Goal: Task Accomplishment & Management: Manage account settings

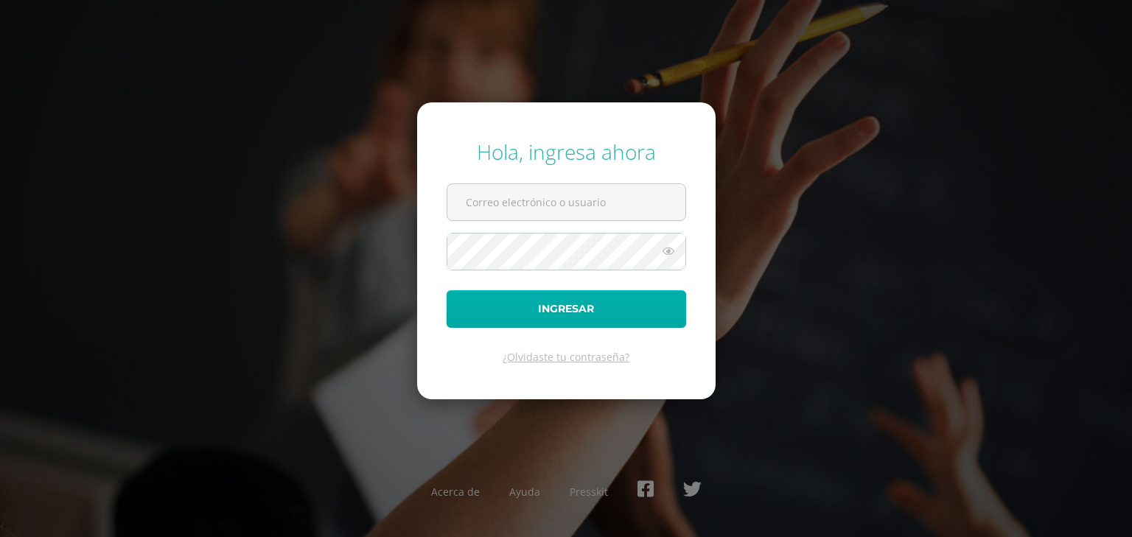
type input "heambb@gmail.com"
click at [560, 306] on button "Ingresar" at bounding box center [566, 309] width 239 height 38
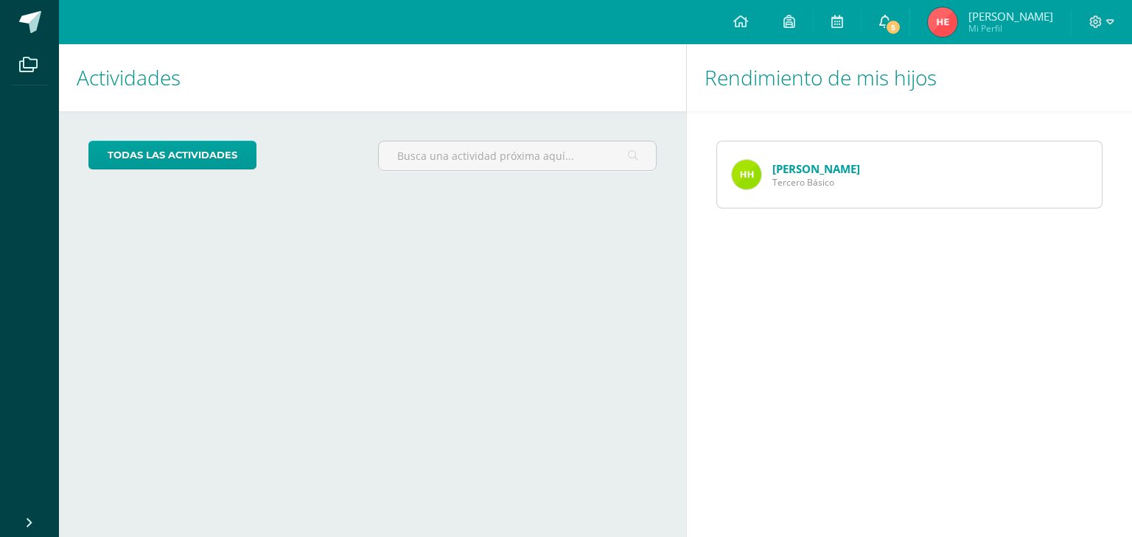
click at [887, 20] on icon at bounding box center [885, 21] width 12 height 13
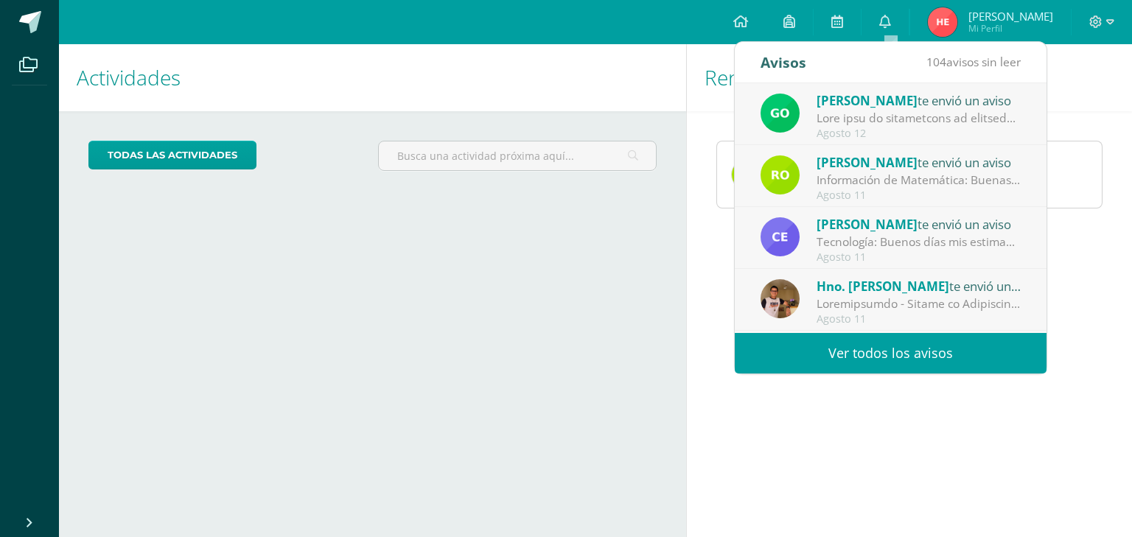
click at [853, 352] on link "Ver todos los avisos" at bounding box center [891, 353] width 312 height 41
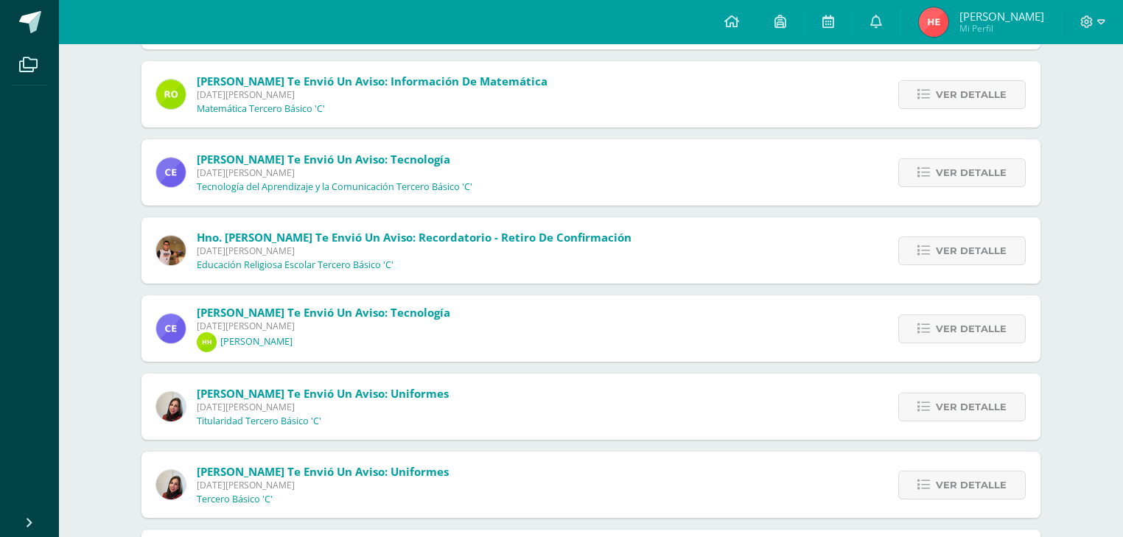
scroll to position [243, 0]
click at [965, 329] on span "Ver detalle" at bounding box center [971, 329] width 71 height 27
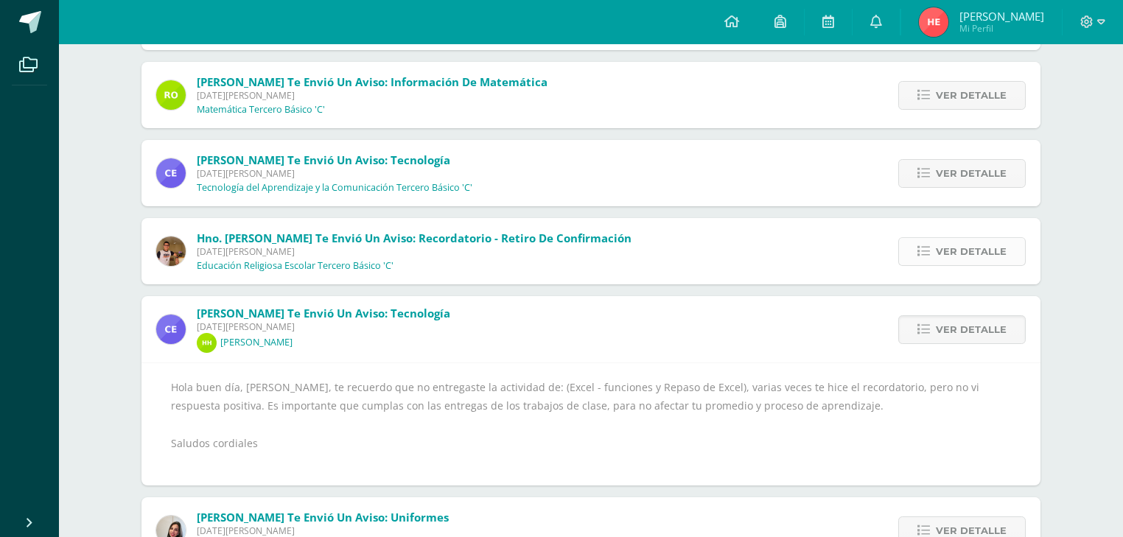
click at [979, 248] on span "Ver detalle" at bounding box center [971, 251] width 71 height 27
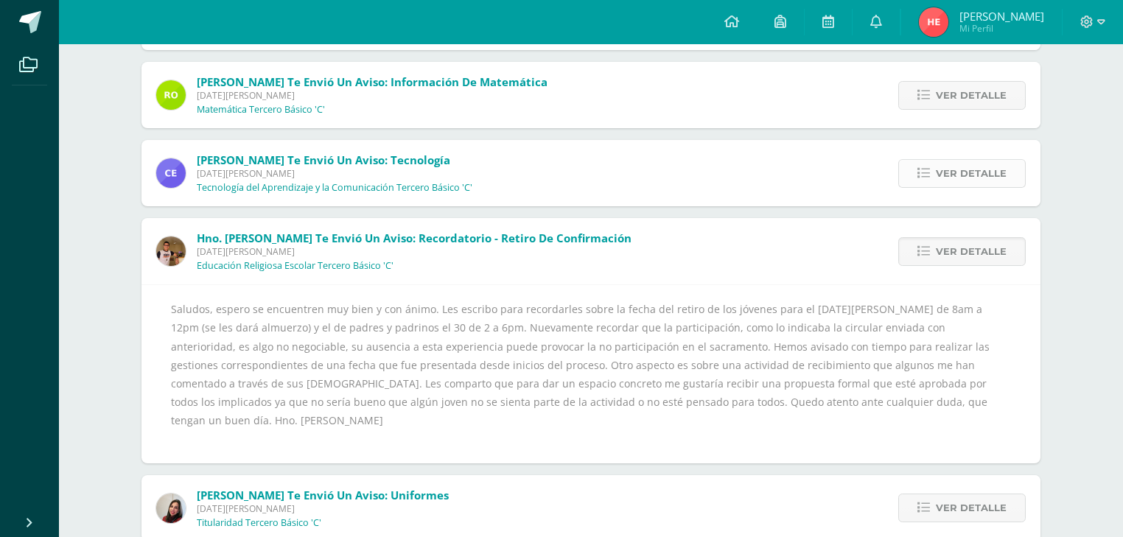
click at [987, 177] on span "Ver detalle" at bounding box center [971, 173] width 71 height 27
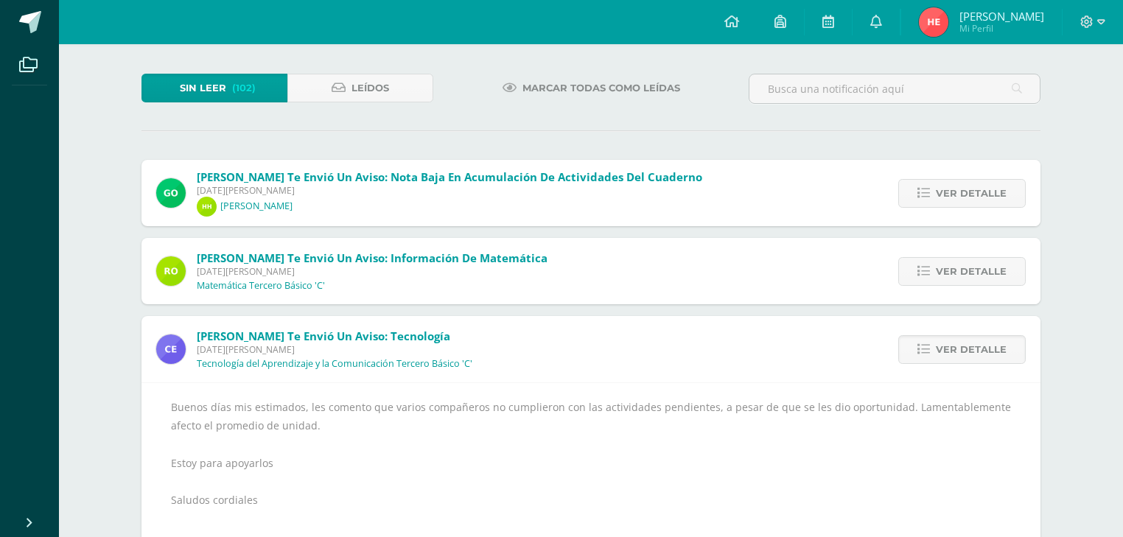
scroll to position [66, 0]
click at [976, 267] on span "Ver detalle" at bounding box center [971, 272] width 71 height 27
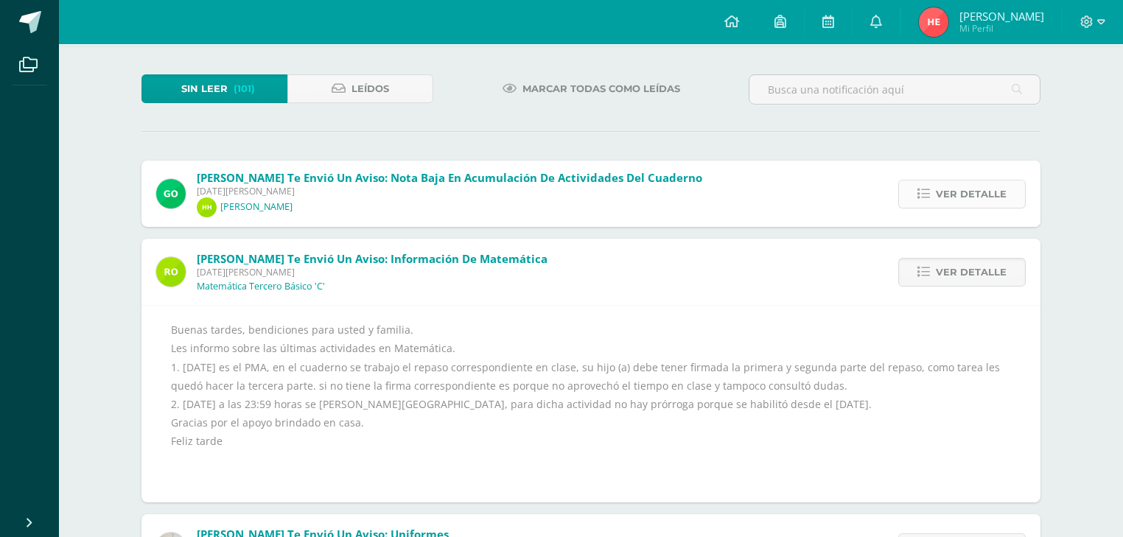
click at [952, 193] on span "Ver detalle" at bounding box center [971, 194] width 71 height 27
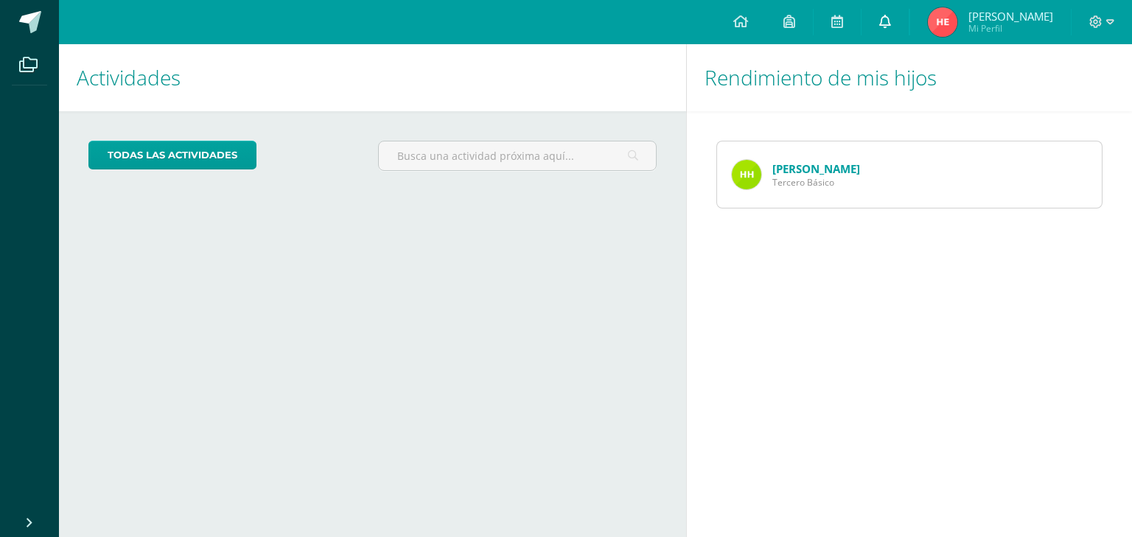
click at [889, 21] on icon at bounding box center [885, 21] width 12 height 13
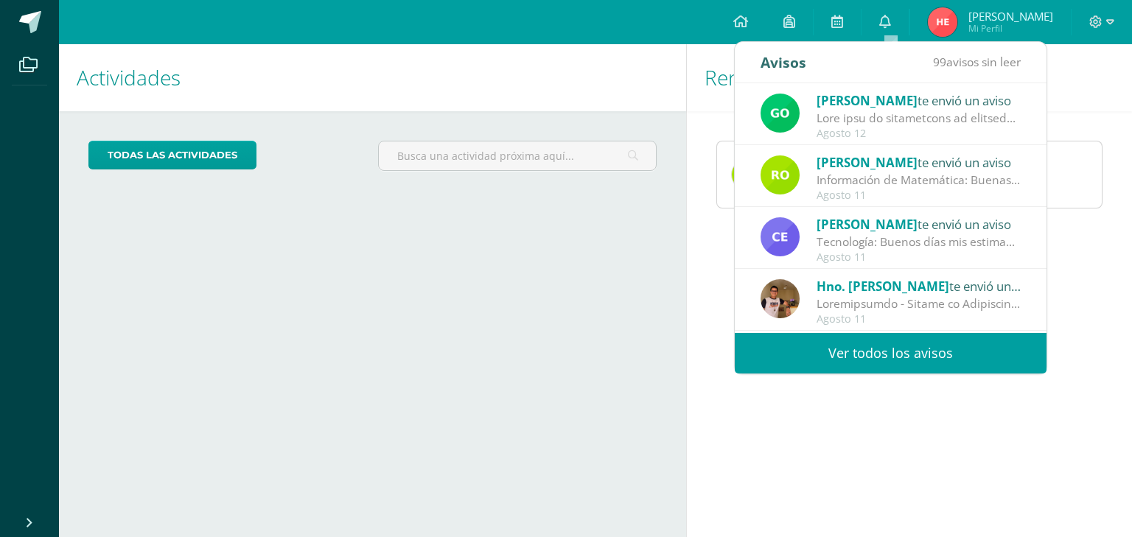
click at [920, 348] on link "Ver todos los avisos" at bounding box center [891, 353] width 312 height 41
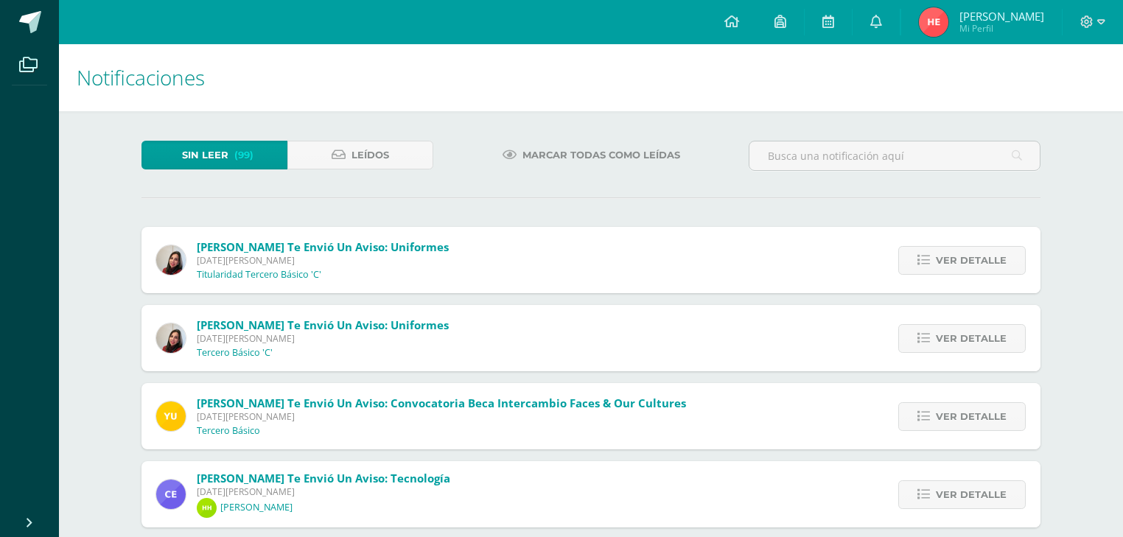
click at [550, 156] on span "Marcar todas como leídas" at bounding box center [601, 154] width 158 height 27
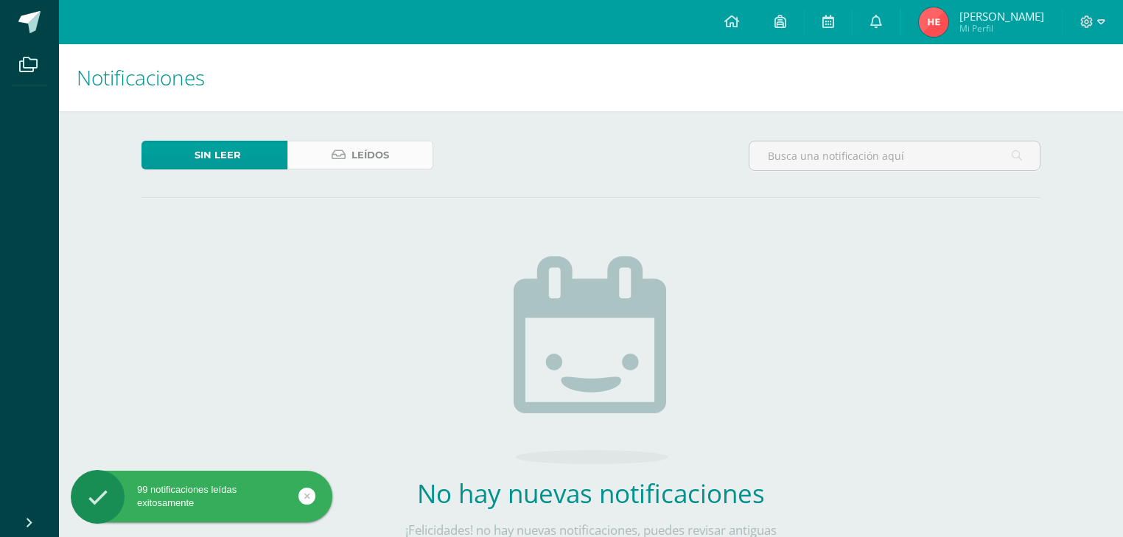
click at [322, 153] on link "Leídos" at bounding box center [360, 155] width 146 height 29
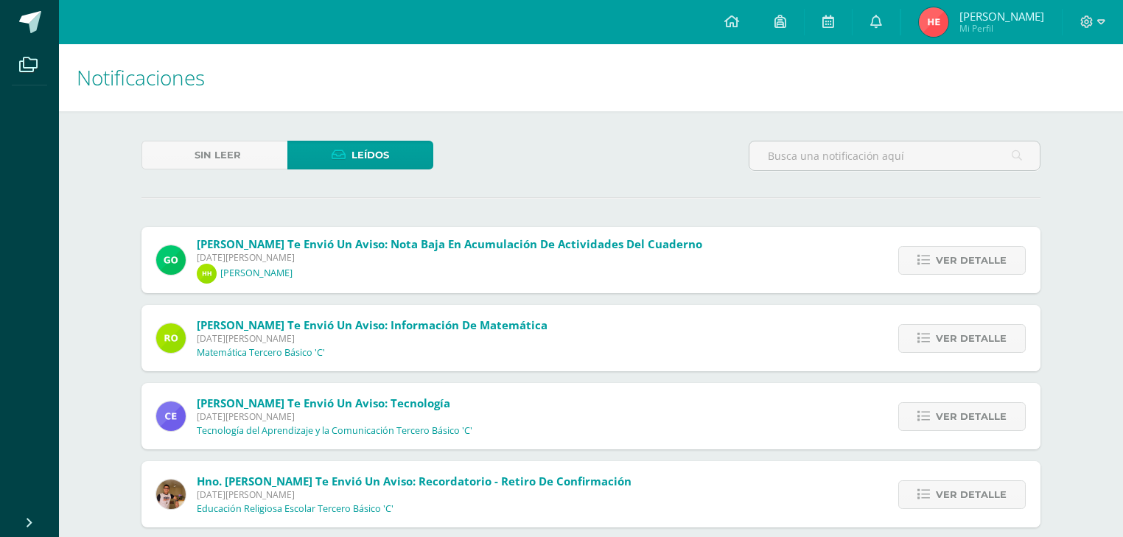
click at [364, 156] on span "Leídos" at bounding box center [370, 154] width 38 height 27
click at [1000, 25] on span "Mi Perfil" at bounding box center [1001, 28] width 85 height 13
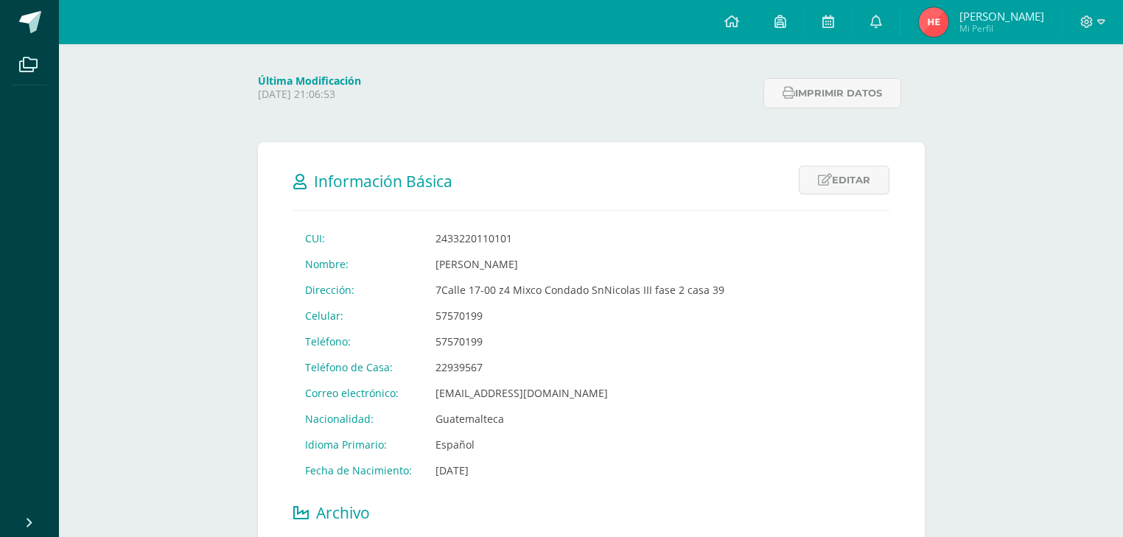
scroll to position [177, 0]
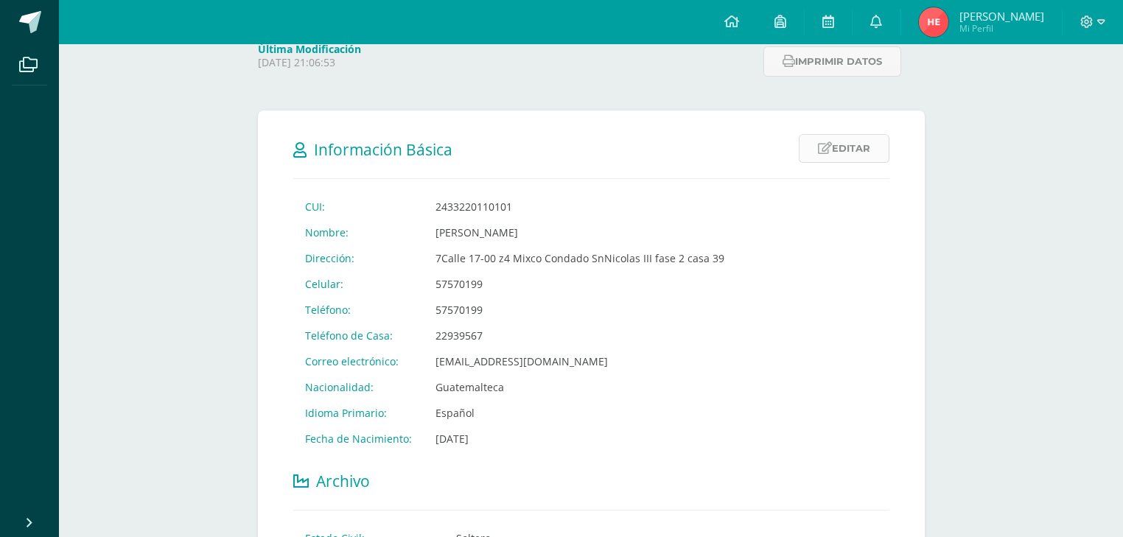
click at [840, 144] on link "Editar" at bounding box center [844, 148] width 91 height 29
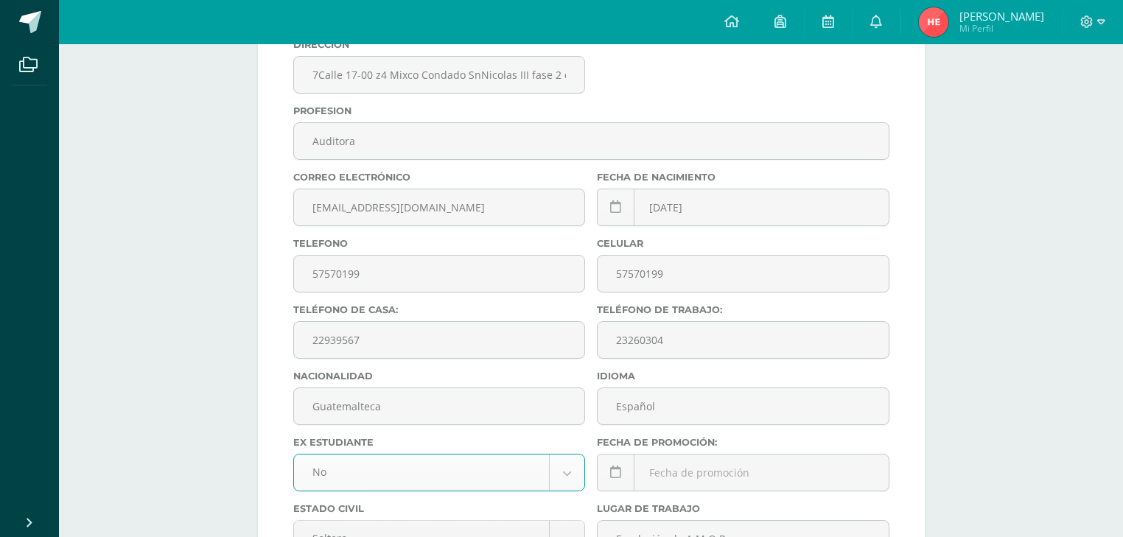
scroll to position [531, 0]
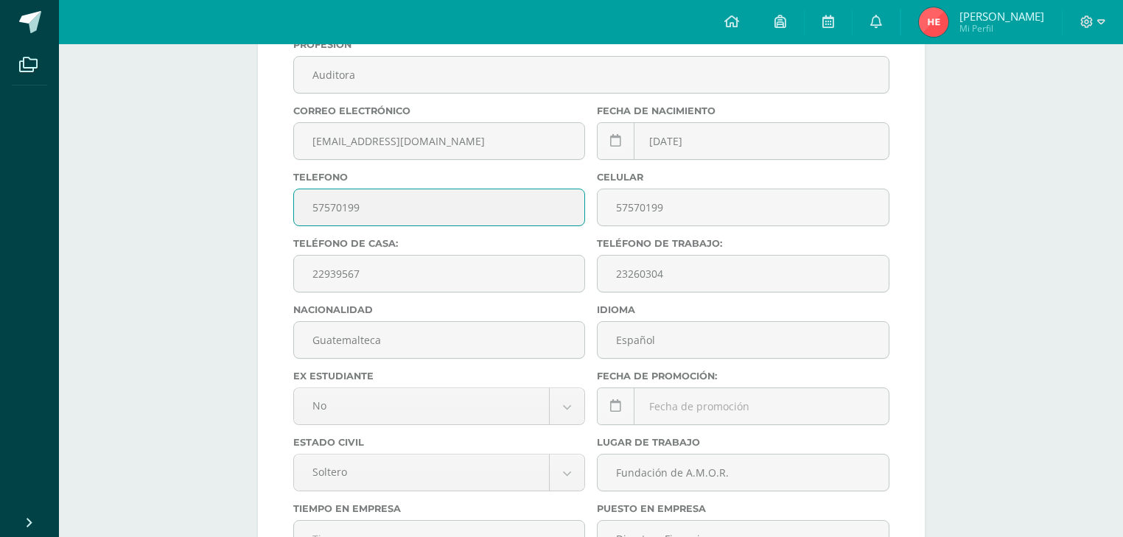
drag, startPoint x: 391, startPoint y: 200, endPoint x: 309, endPoint y: 203, distance: 82.6
click at [309, 203] on input "57570199" at bounding box center [439, 207] width 291 height 36
type input "30360893"
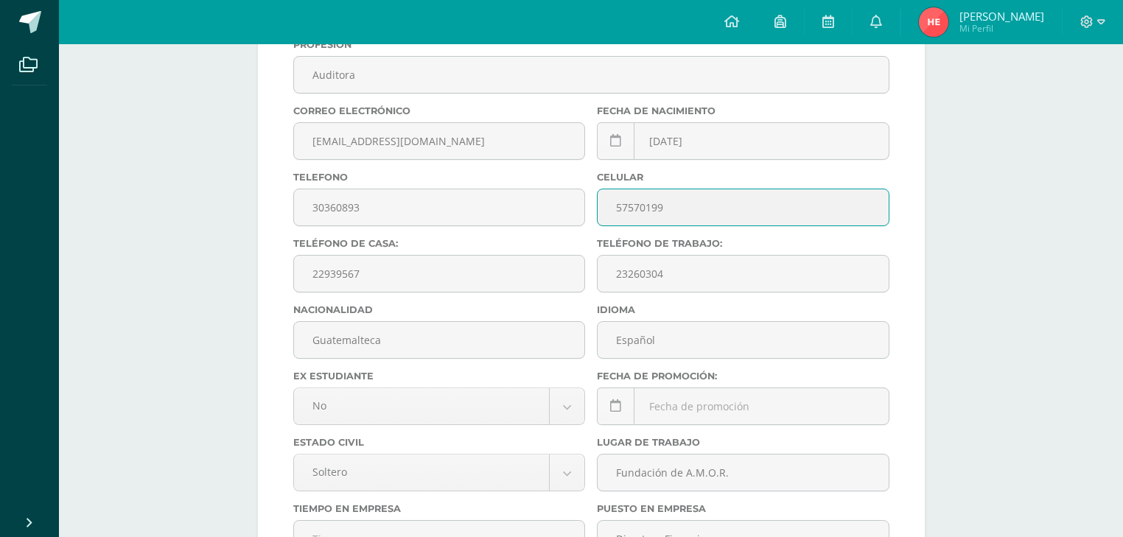
drag, startPoint x: 716, startPoint y: 204, endPoint x: 598, endPoint y: 205, distance: 117.9
click at [598, 205] on input "57570199" at bounding box center [743, 207] width 291 height 36
type input "30360893"
click at [526, 312] on label "Nacionalidad" at bounding box center [439, 309] width 293 height 11
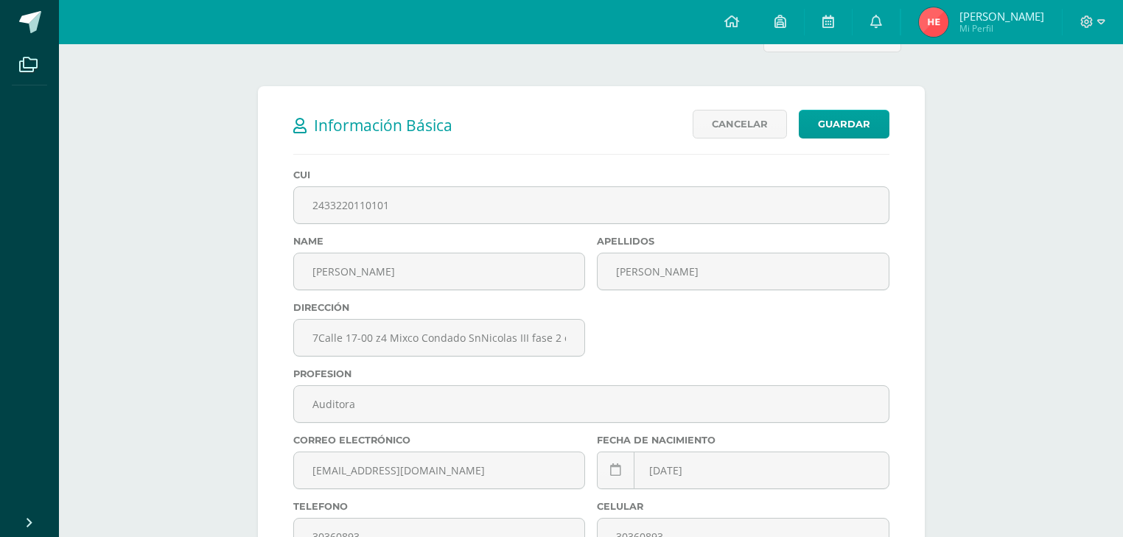
scroll to position [59, 0]
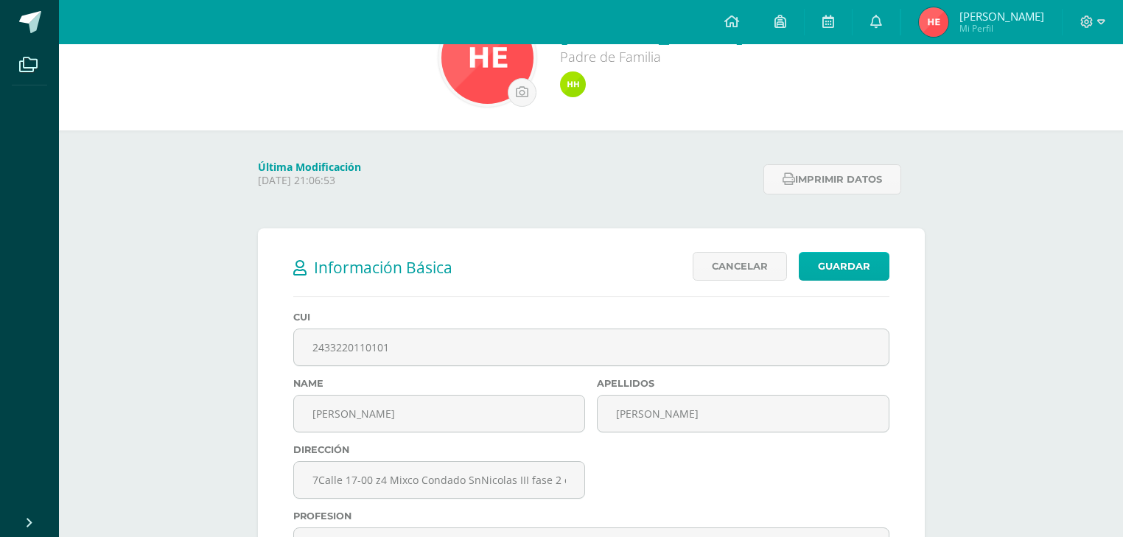
click at [825, 271] on link "Guardar" at bounding box center [844, 266] width 91 height 29
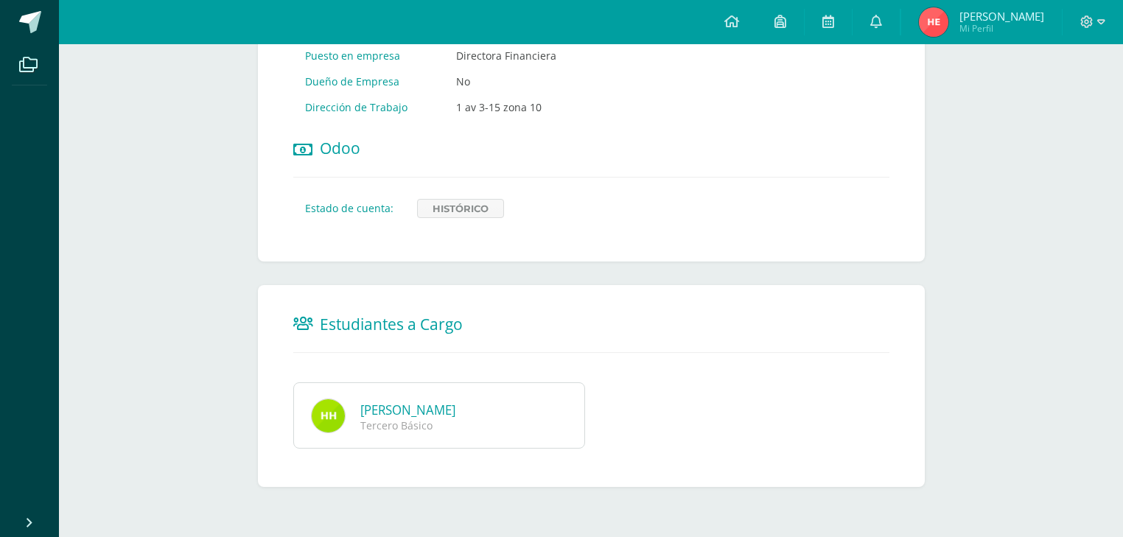
scroll to position [846, 0]
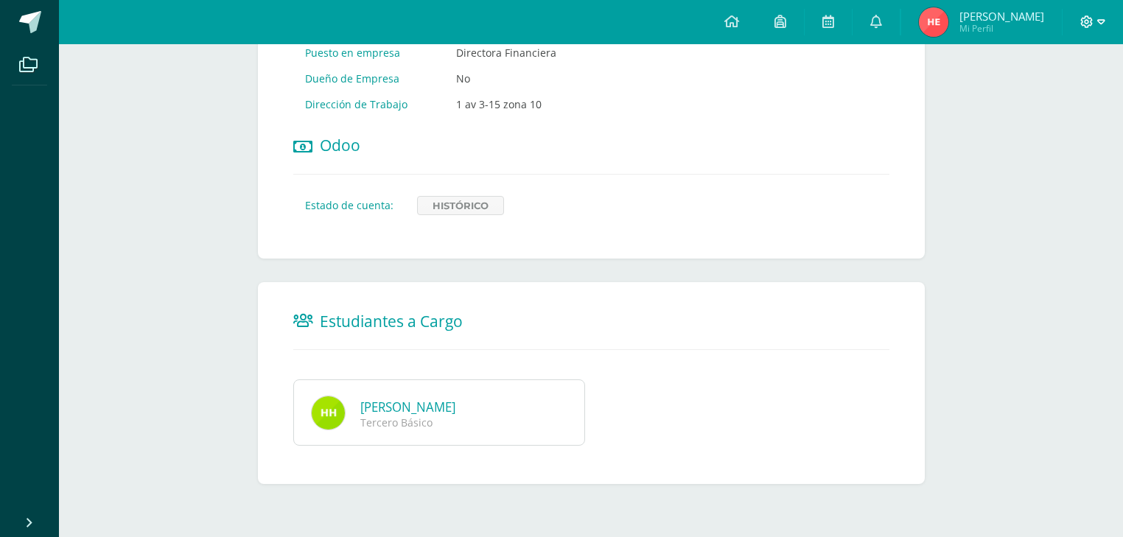
click at [1099, 18] on icon at bounding box center [1101, 21] width 8 height 13
click at [739, 21] on icon at bounding box center [731, 21] width 15 height 13
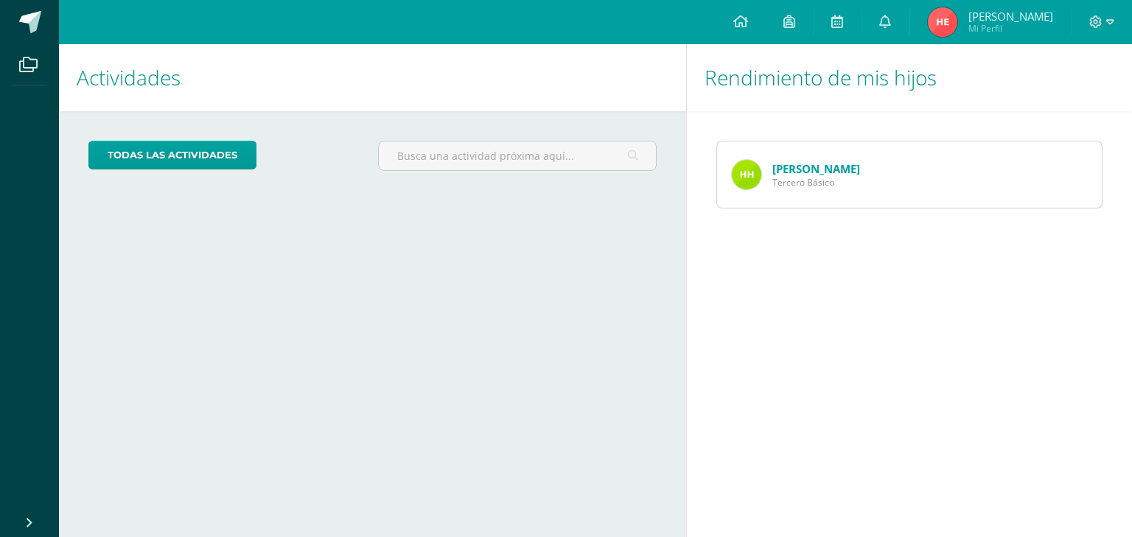
click at [755, 174] on img at bounding box center [746, 174] width 29 height 29
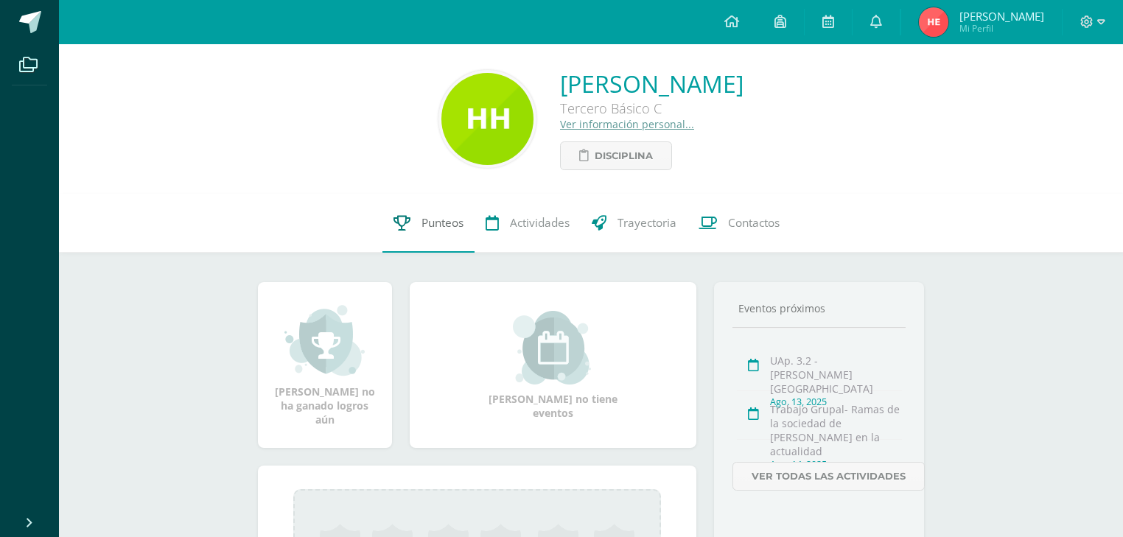
click at [449, 223] on span "Punteos" at bounding box center [442, 222] width 42 height 15
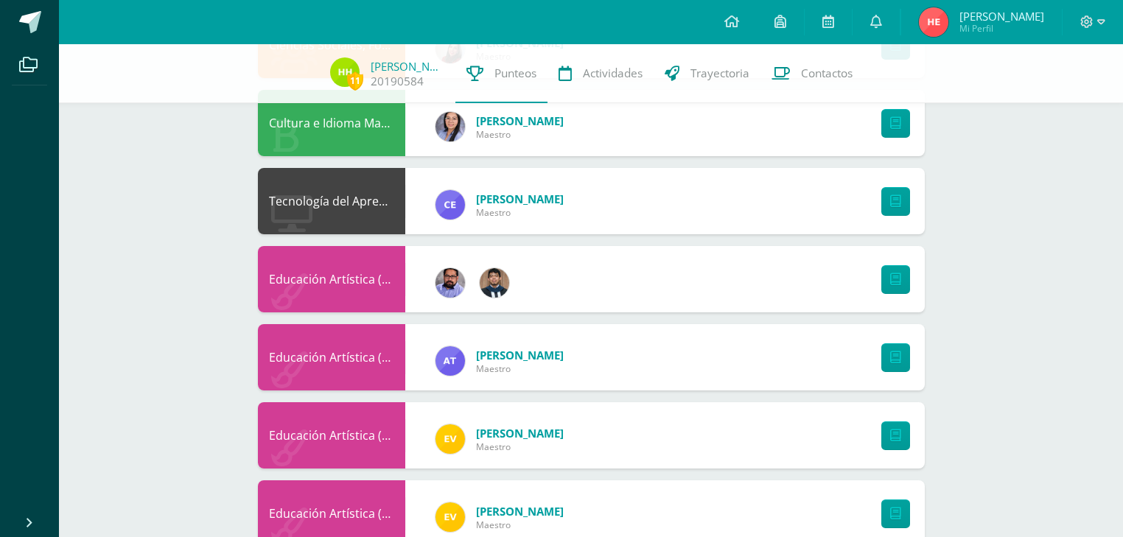
scroll to position [884, 0]
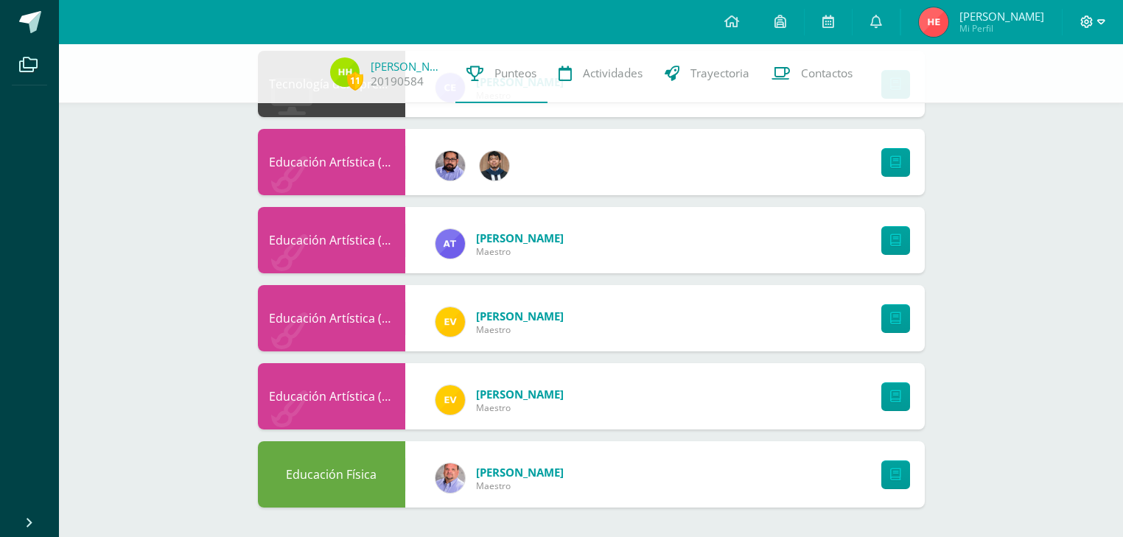
click at [1099, 20] on icon at bounding box center [1101, 21] width 8 height 5
click at [1038, 101] on span "Cerrar sesión" at bounding box center [1054, 101] width 66 height 14
